Goal: Information Seeking & Learning: Learn about a topic

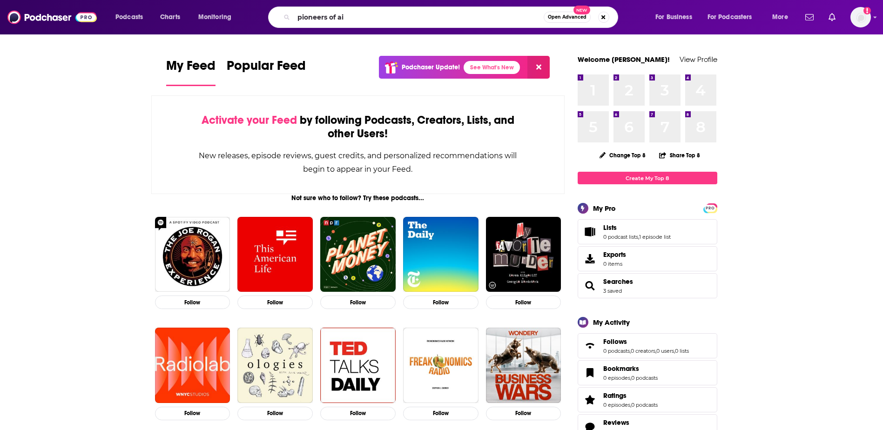
type input "pioneers of ai"
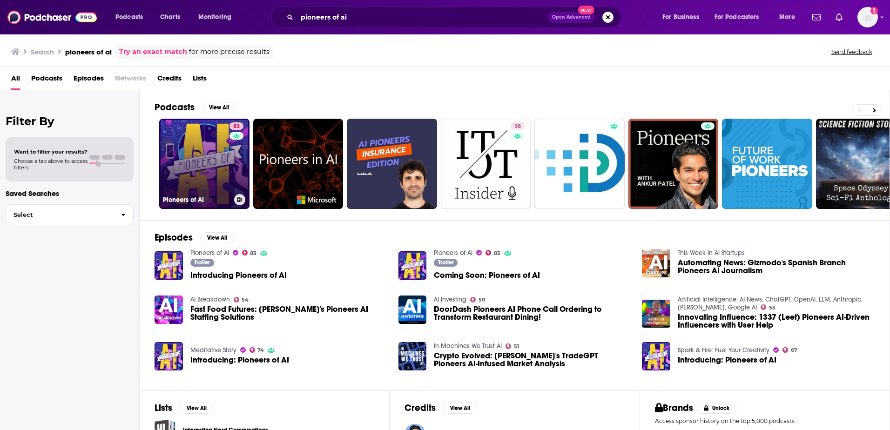
click at [219, 174] on link "83 Pioneers of AI" at bounding box center [204, 164] width 90 height 90
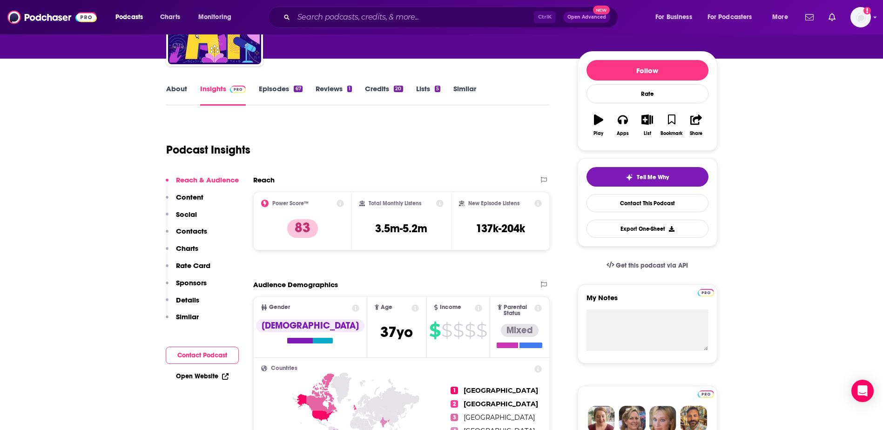
scroll to position [47, 0]
